Goal: Find specific page/section: Find specific page/section

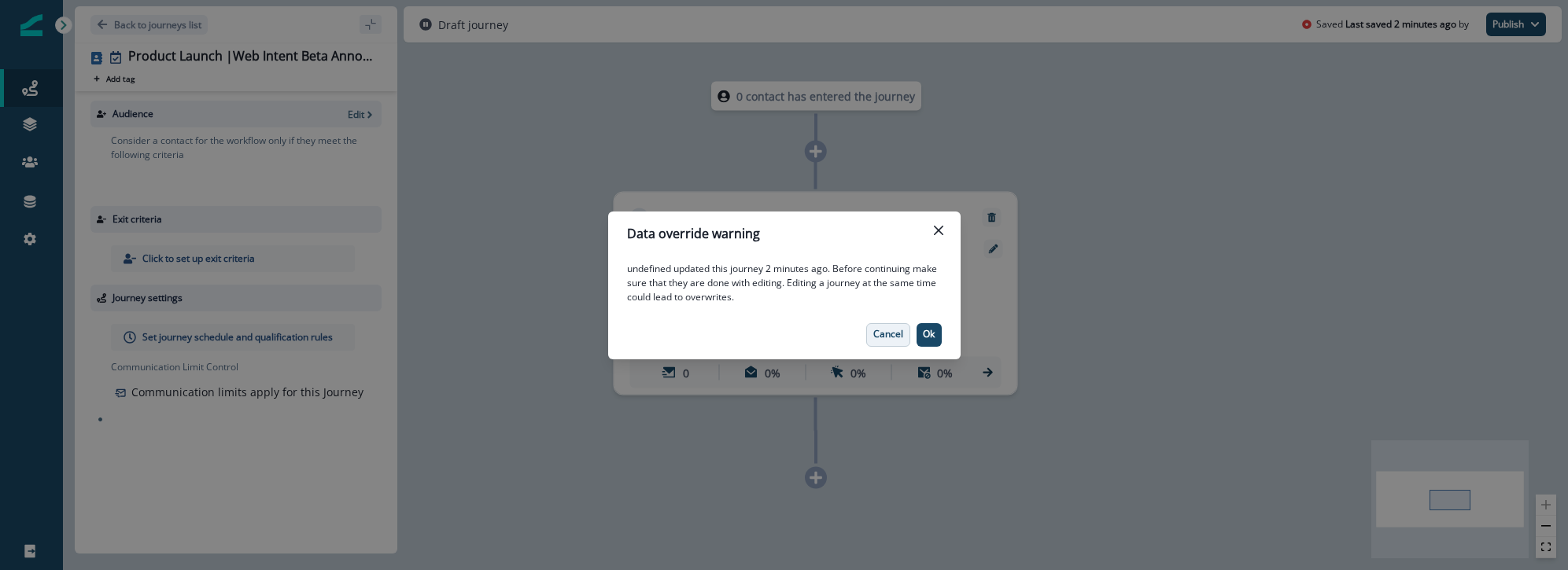
click at [894, 343] on button "Cancel" at bounding box center [888, 335] width 44 height 24
click at [877, 335] on p "Cancel" at bounding box center [888, 334] width 30 height 11
click at [926, 344] on button "Ok" at bounding box center [929, 335] width 25 height 24
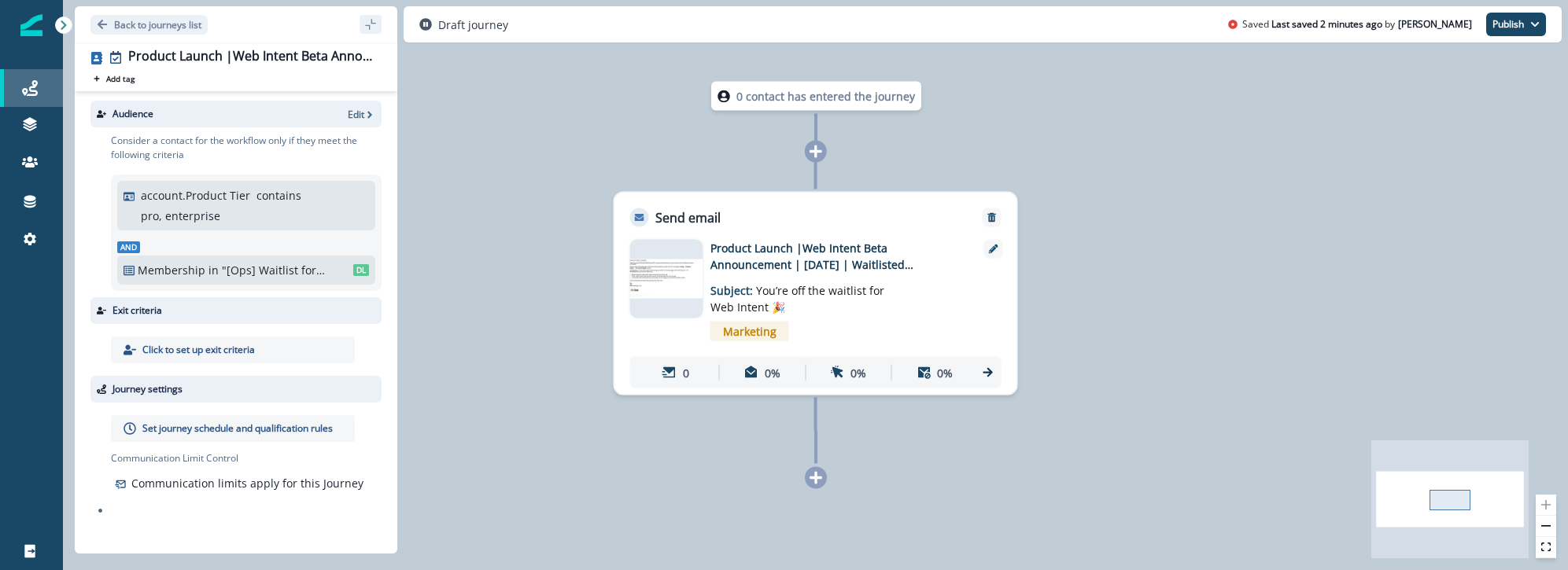
click at [54, 103] on link "Journeys" at bounding box center [31, 87] width 63 height 38
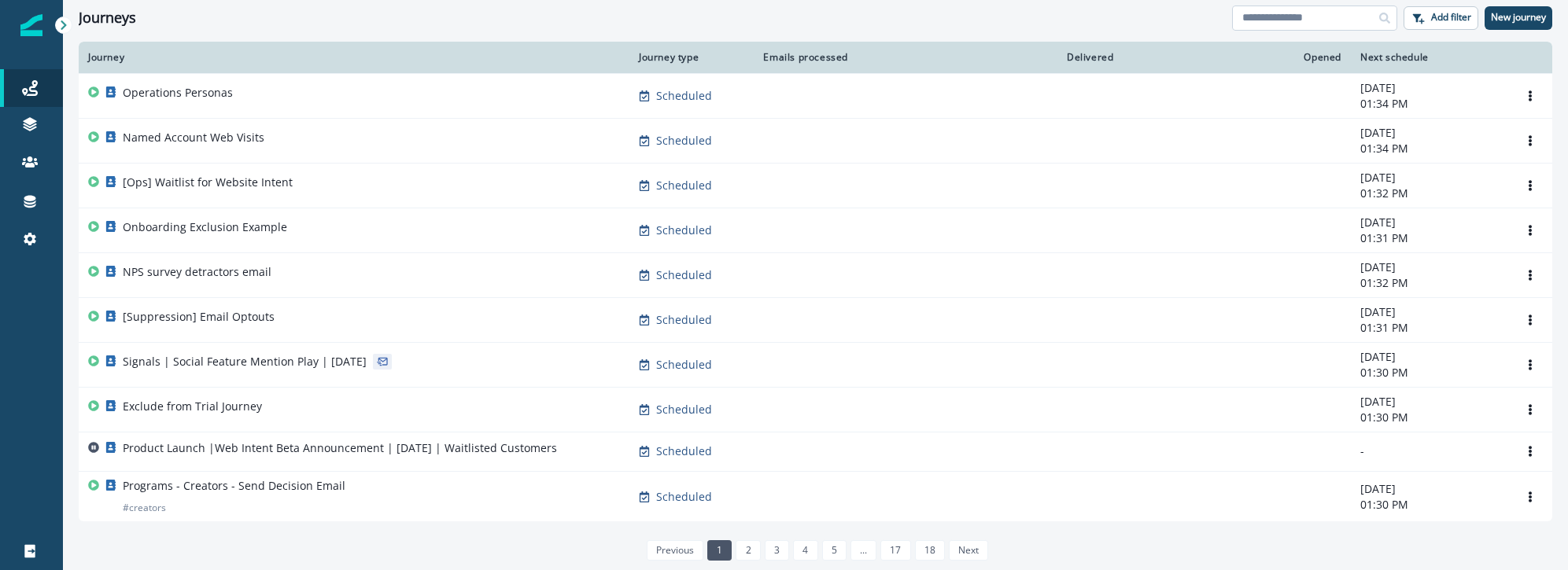
click at [1274, 19] on input at bounding box center [1314, 18] width 165 height 25
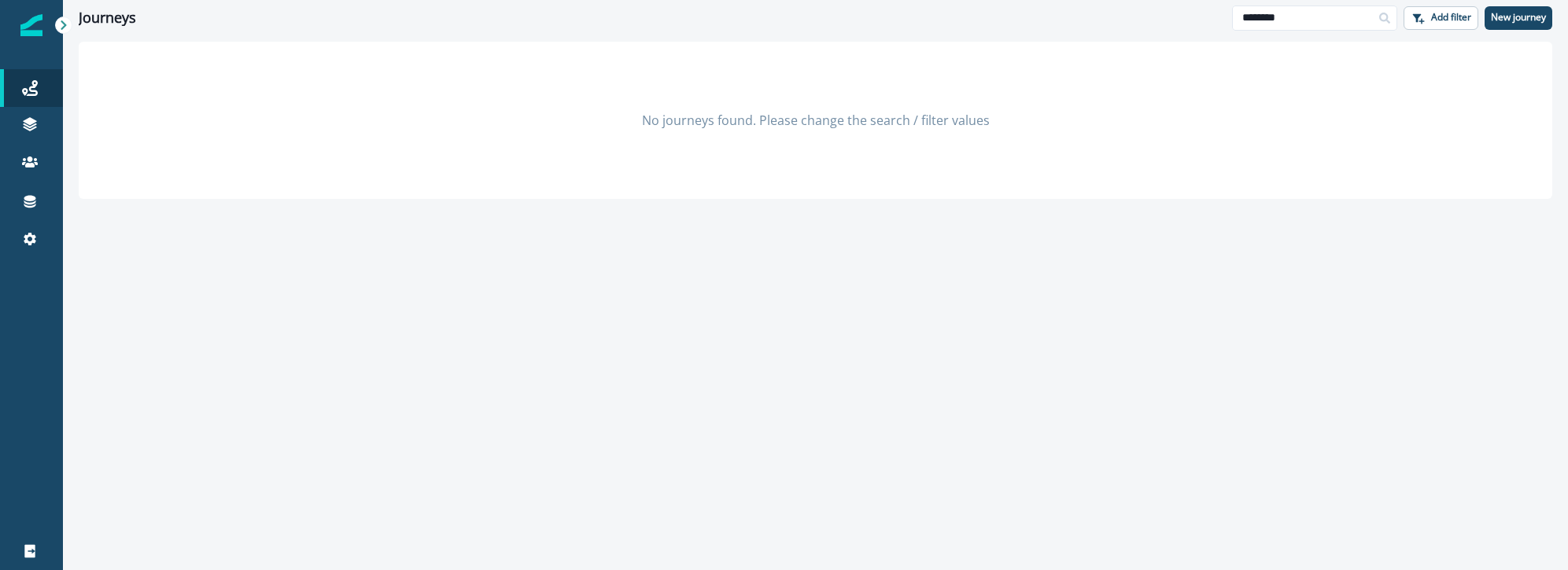
type input "********"
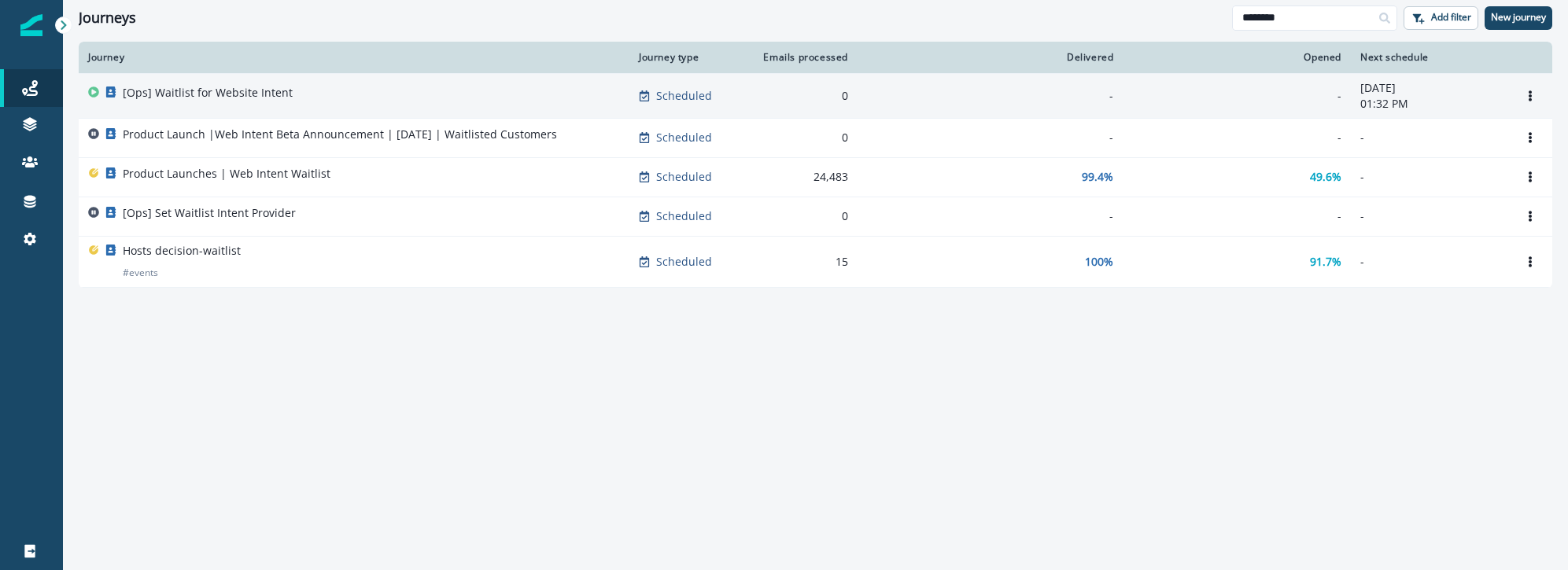
click at [432, 93] on div "[Ops] Waitlist for Website Intent" at bounding box center [354, 95] width 532 height 22
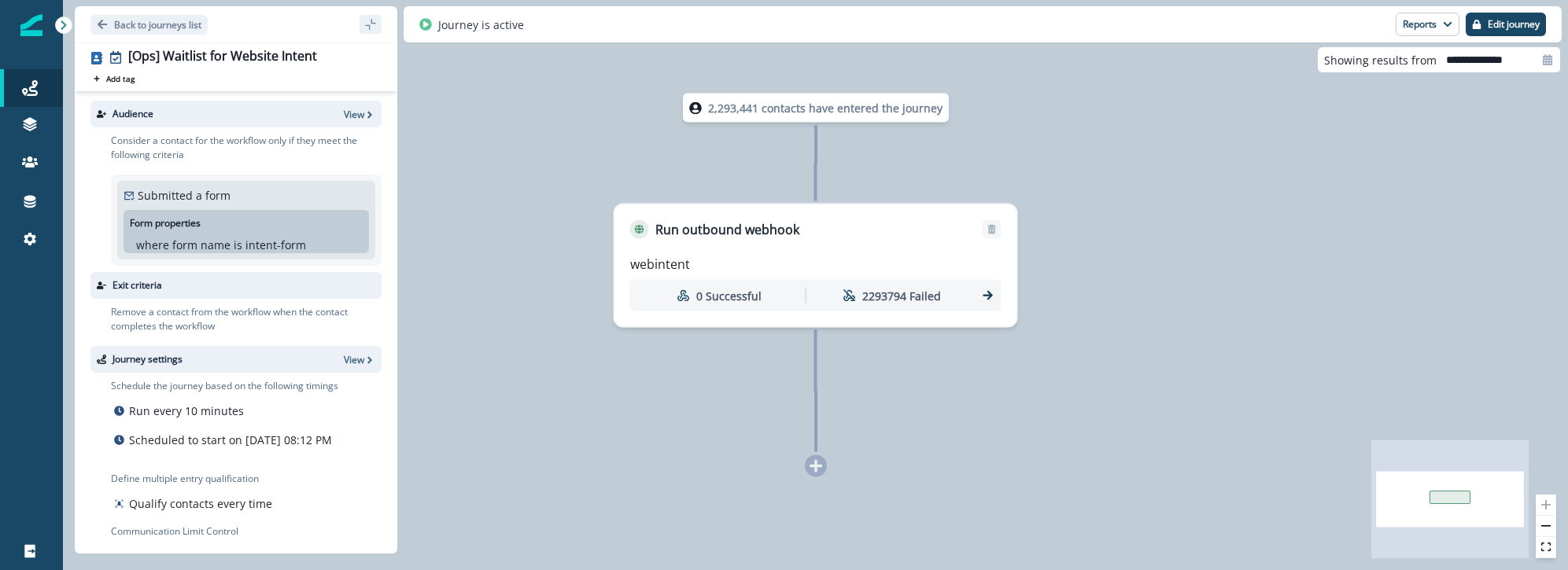
scroll to position [43, 0]
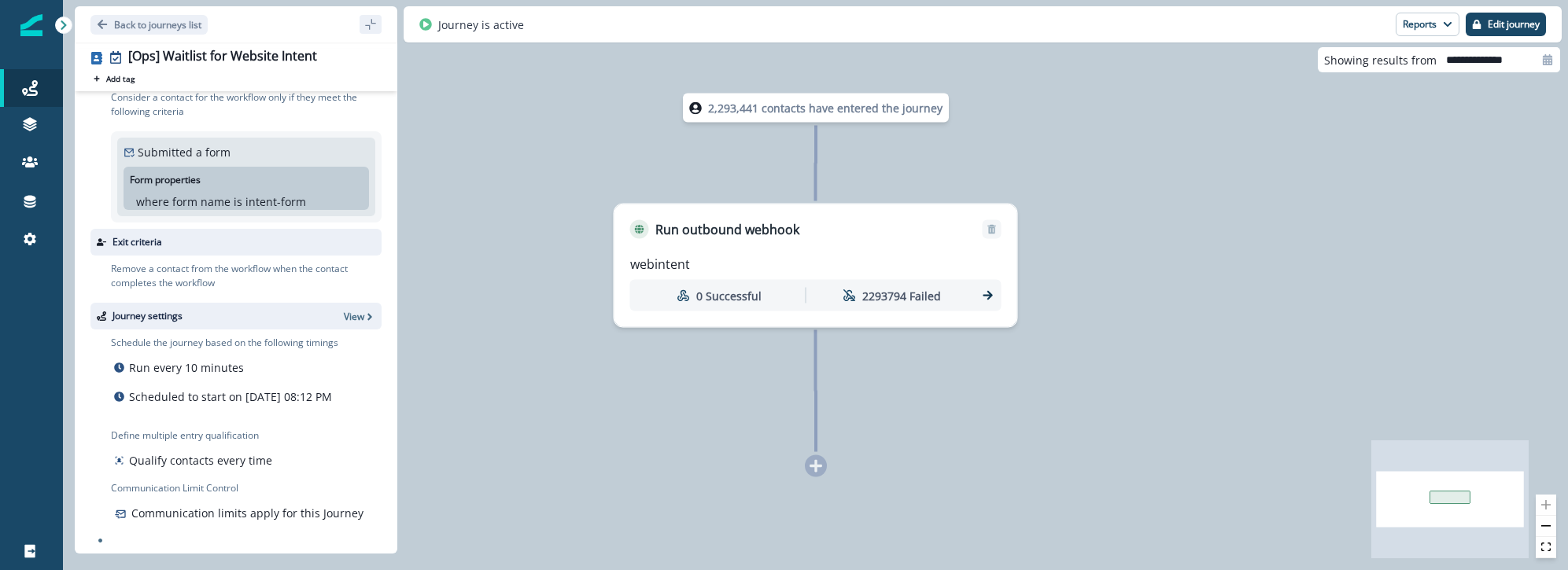
click at [981, 300] on icon at bounding box center [988, 296] width 14 height 14
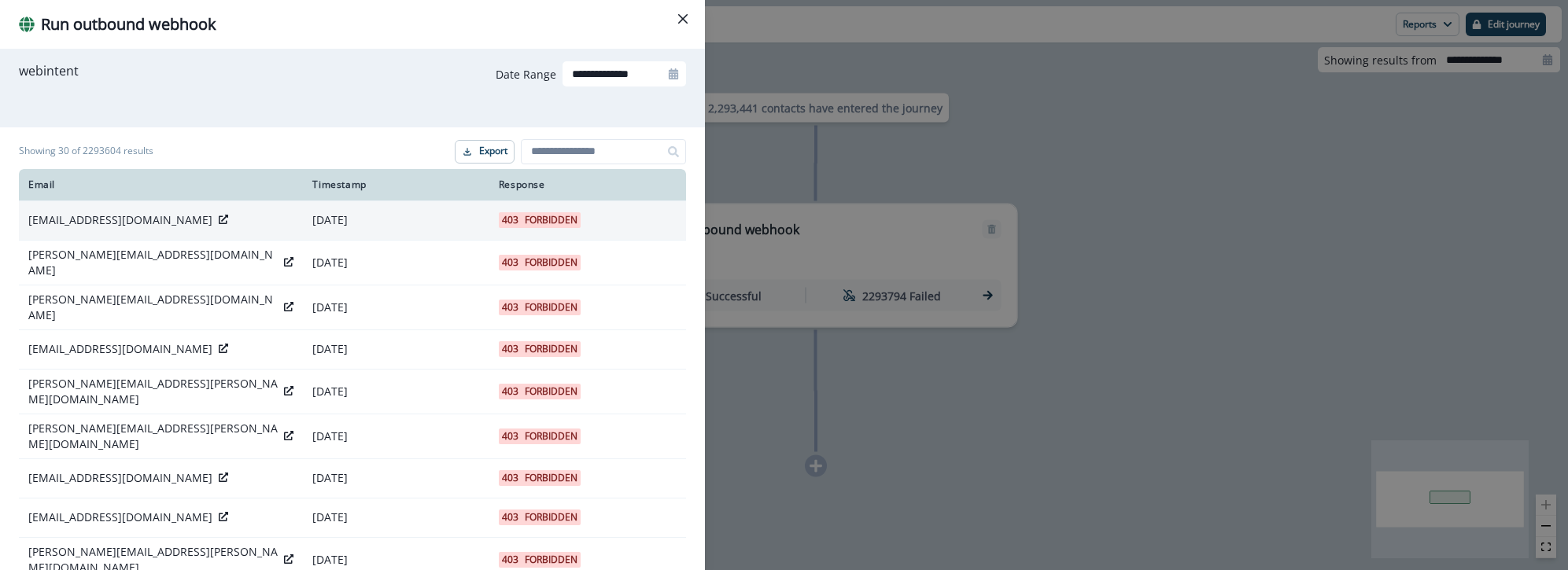
scroll to position [4, 0]
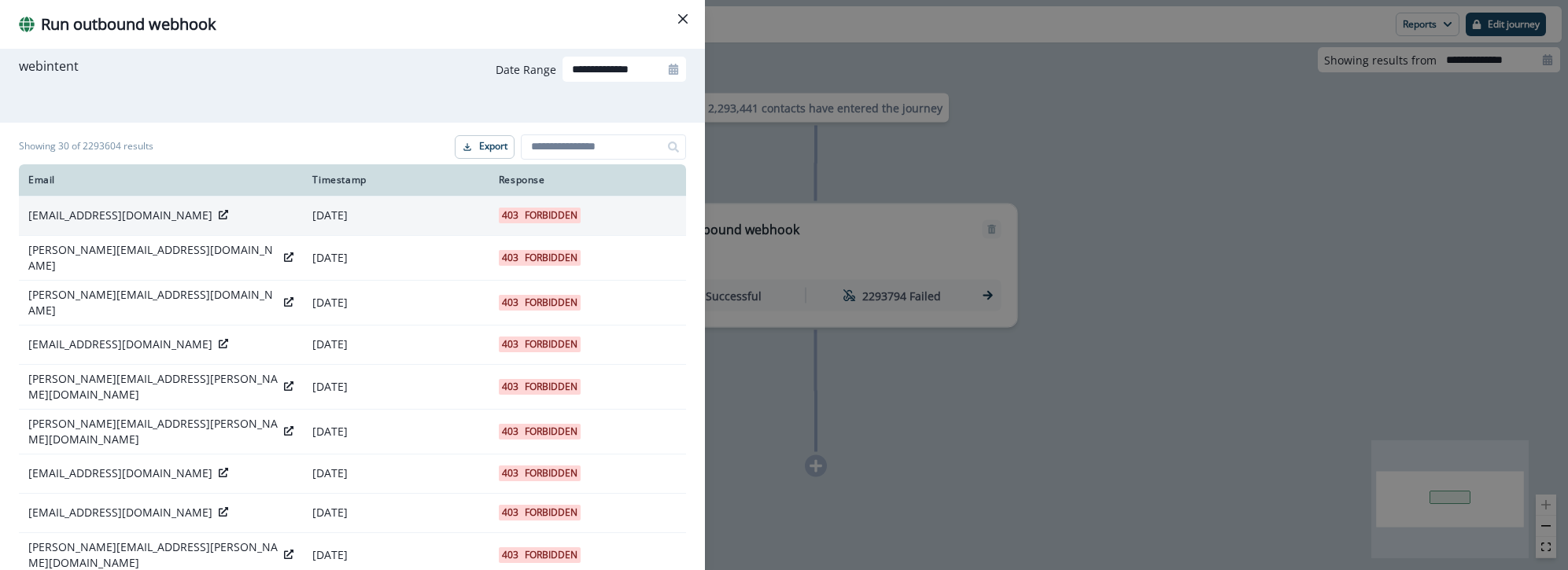
click at [529, 214] on p "Forbidden" at bounding box center [552, 216] width 53 height 16
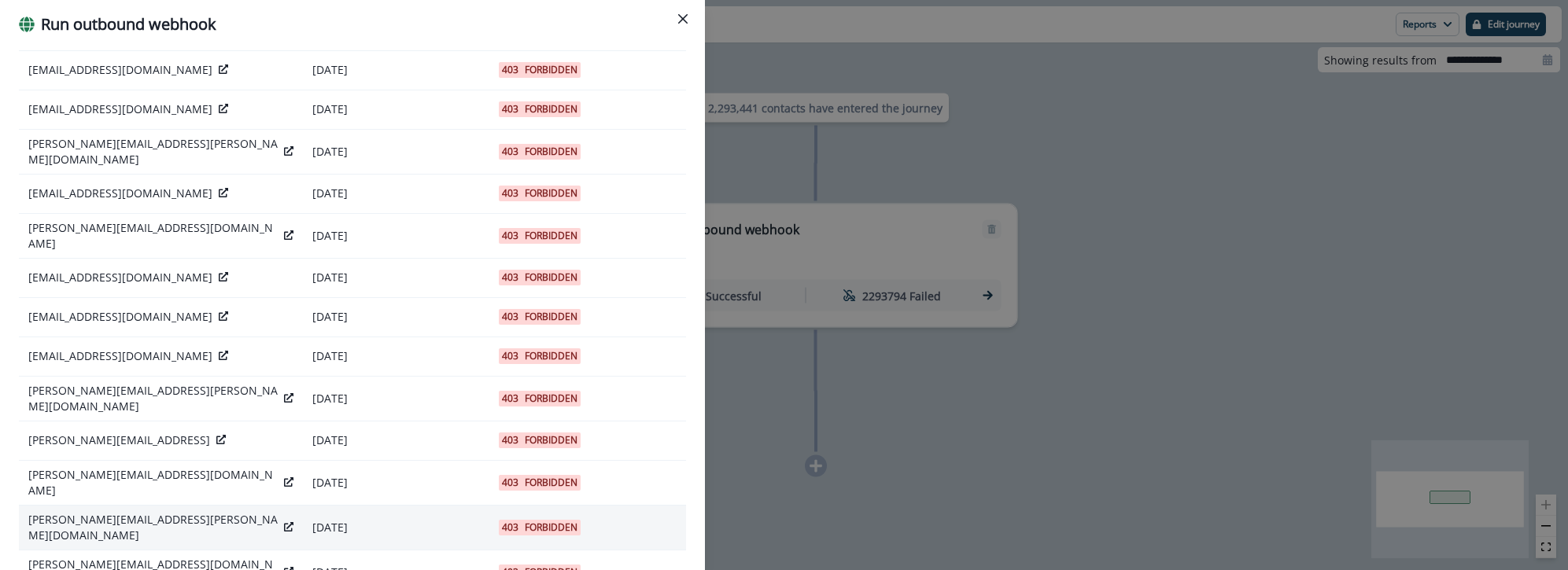
scroll to position [568, 0]
